Goal: Task Accomplishment & Management: Manage account settings

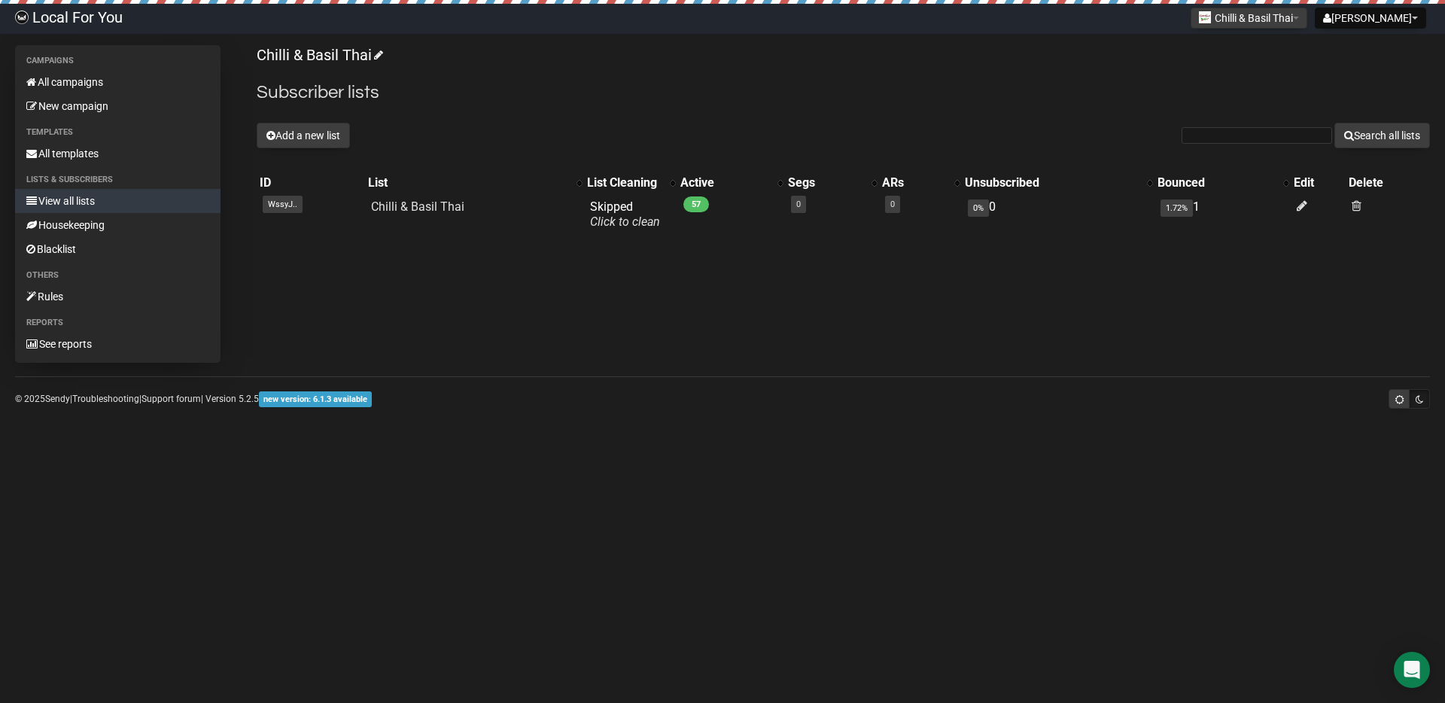
click at [92, 201] on link "View all lists" at bounding box center [117, 201] width 205 height 24
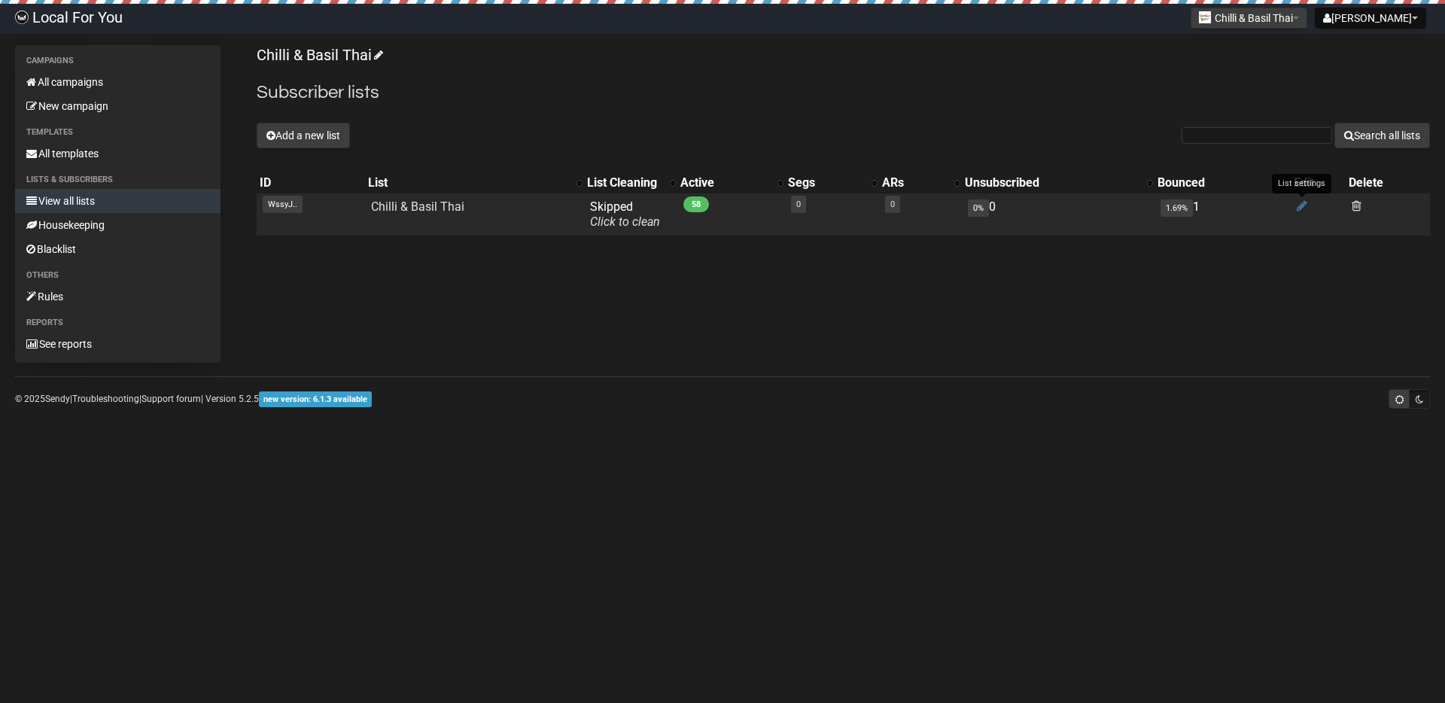
click at [1303, 205] on icon at bounding box center [1302, 205] width 11 height 13
click at [796, 202] on link "0" at bounding box center [798, 204] width 5 height 10
